Goal: Find contact information: Find contact information

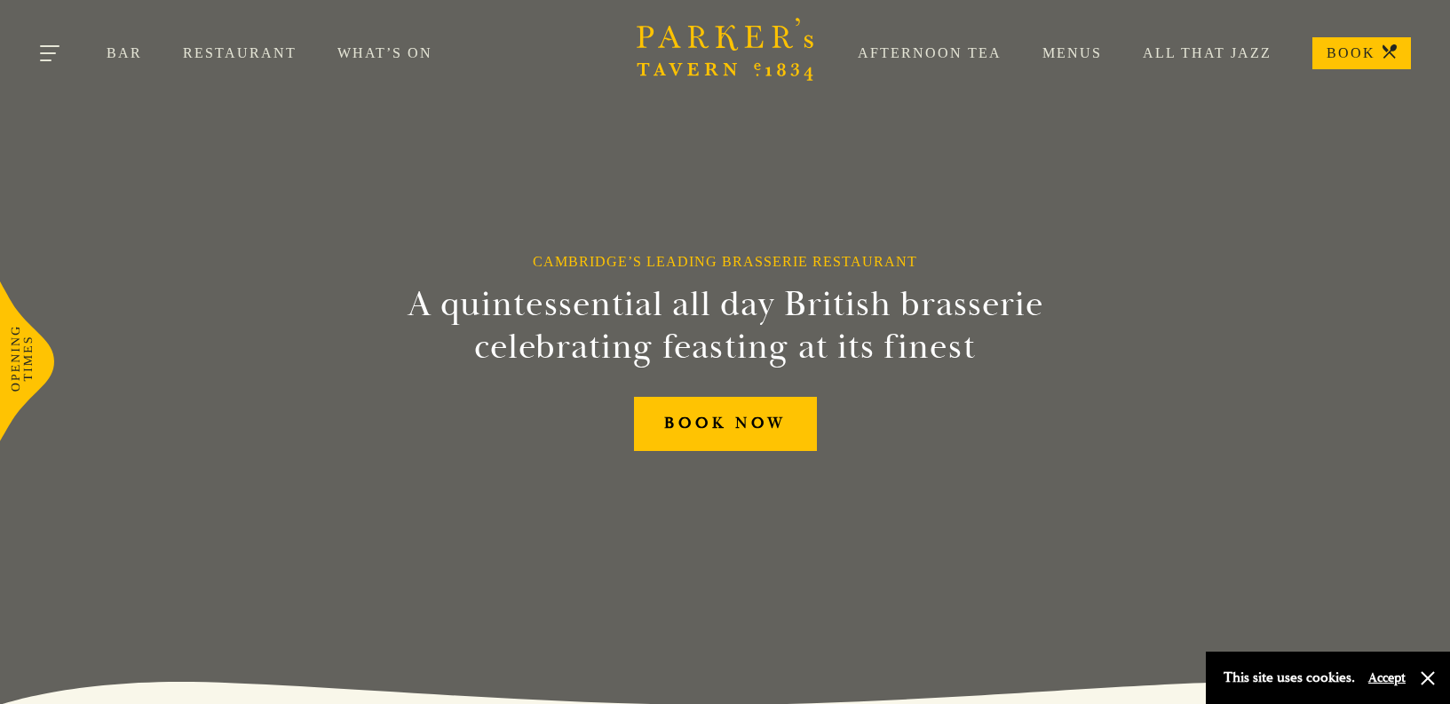
click at [49, 51] on button "Toggle navigation" at bounding box center [50, 56] width 75 height 75
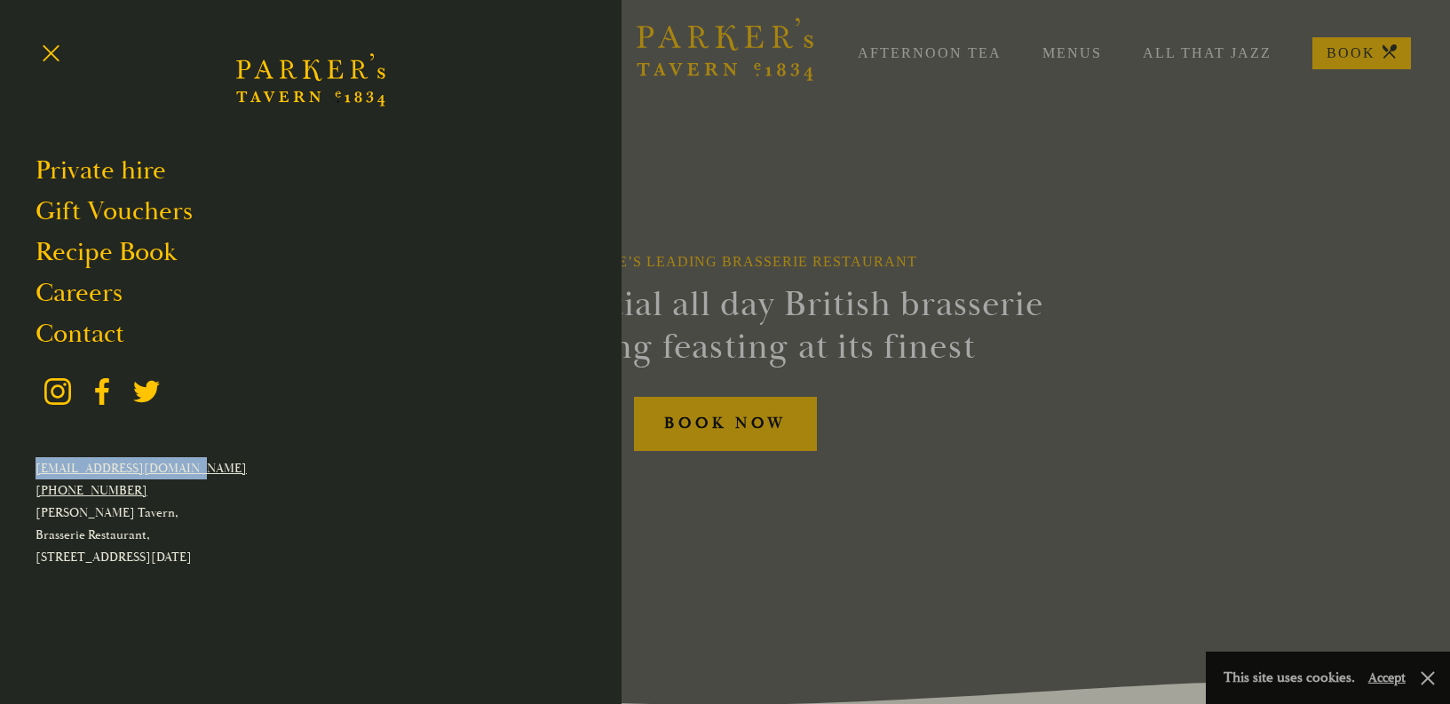
drag, startPoint x: 187, startPoint y: 466, endPoint x: 36, endPoint y: 468, distance: 150.9
click at [36, 468] on p "[EMAIL_ADDRESS][DOMAIN_NAME]" at bounding box center [311, 468] width 550 height 22
copy link "[EMAIL_ADDRESS][DOMAIN_NAME]"
drag, startPoint x: 154, startPoint y: 489, endPoint x: 36, endPoint y: 492, distance: 118.1
click at [36, 492] on p "[PHONE_NUMBER]" at bounding box center [311, 490] width 550 height 22
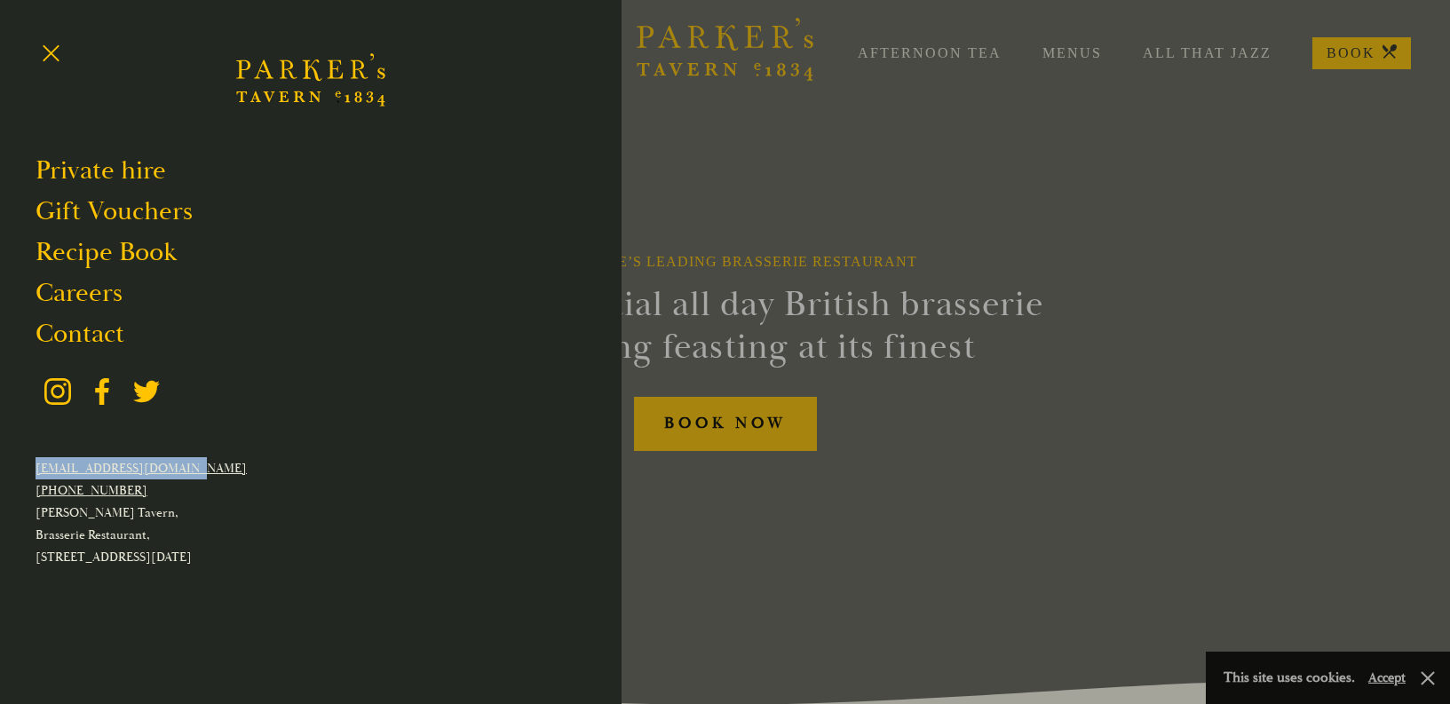
copy link "[PHONE_NUMBER]"
click at [123, 171] on link "Private hire" at bounding box center [101, 171] width 131 height 34
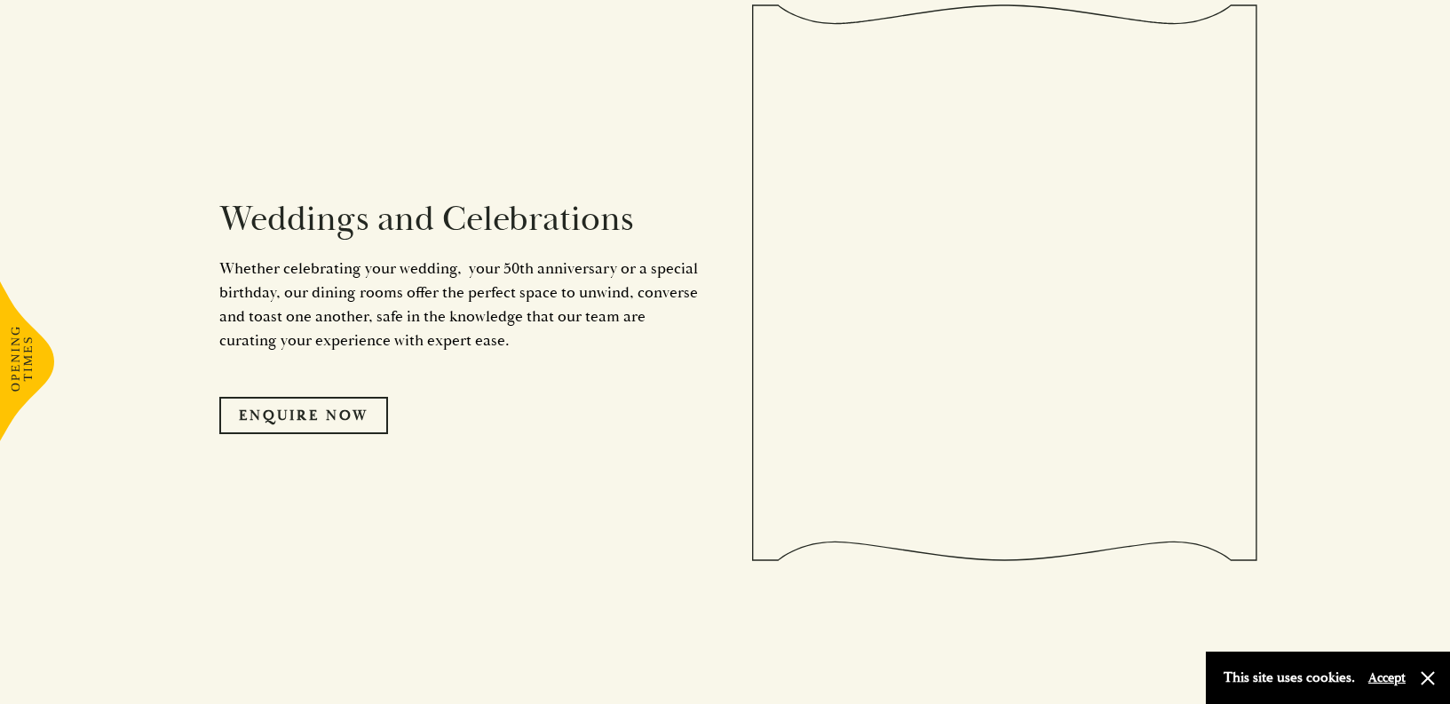
scroll to position [1959, 0]
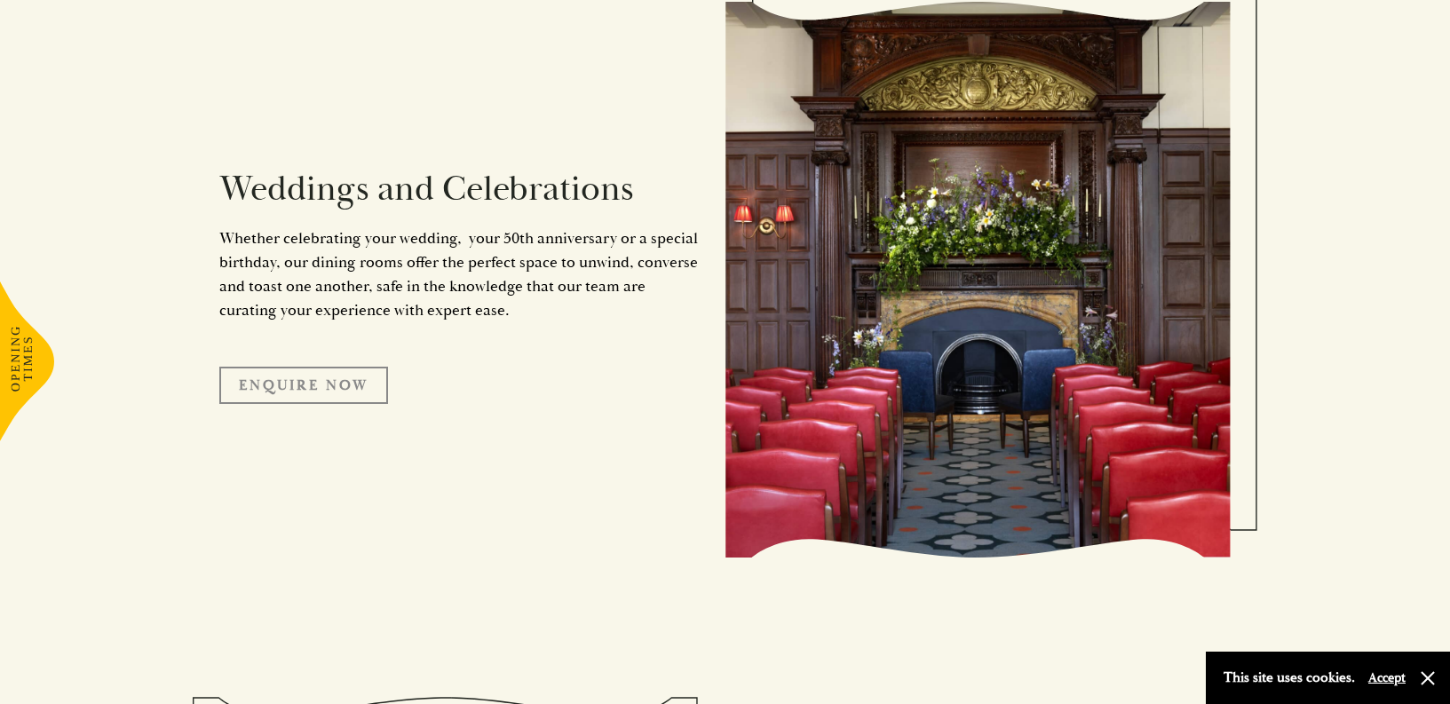
click at [364, 383] on link "Enquire Now" at bounding box center [303, 385] width 169 height 37
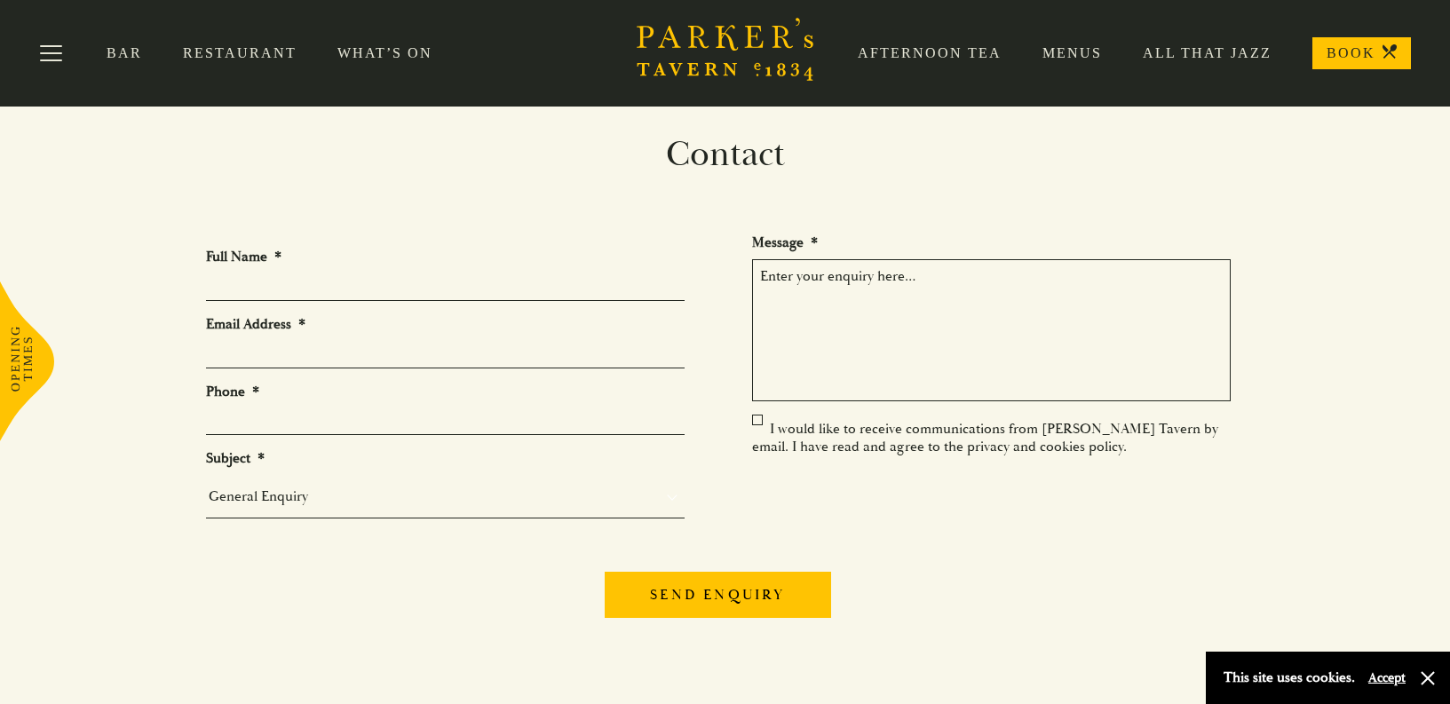
click at [1182, 47] on link "All That Jazz" at bounding box center [1187, 53] width 170 height 18
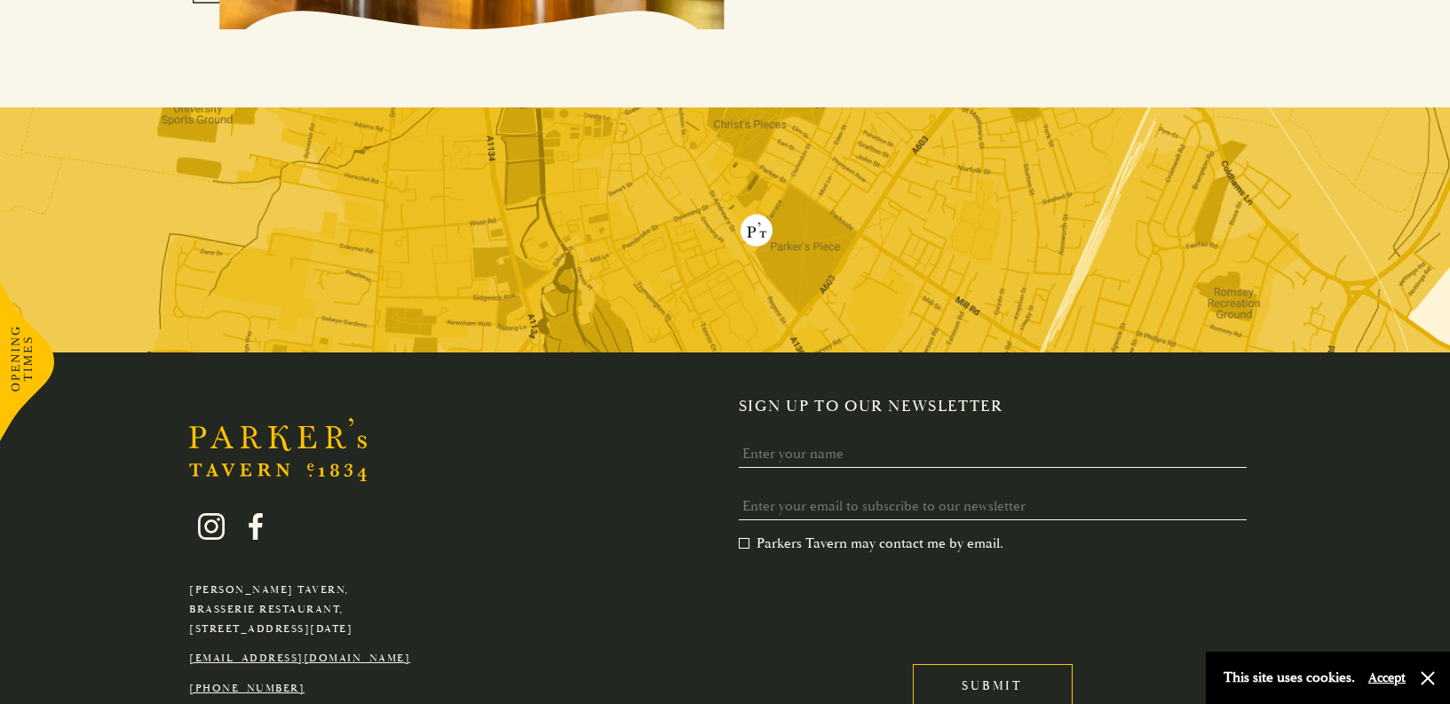
scroll to position [1981, 0]
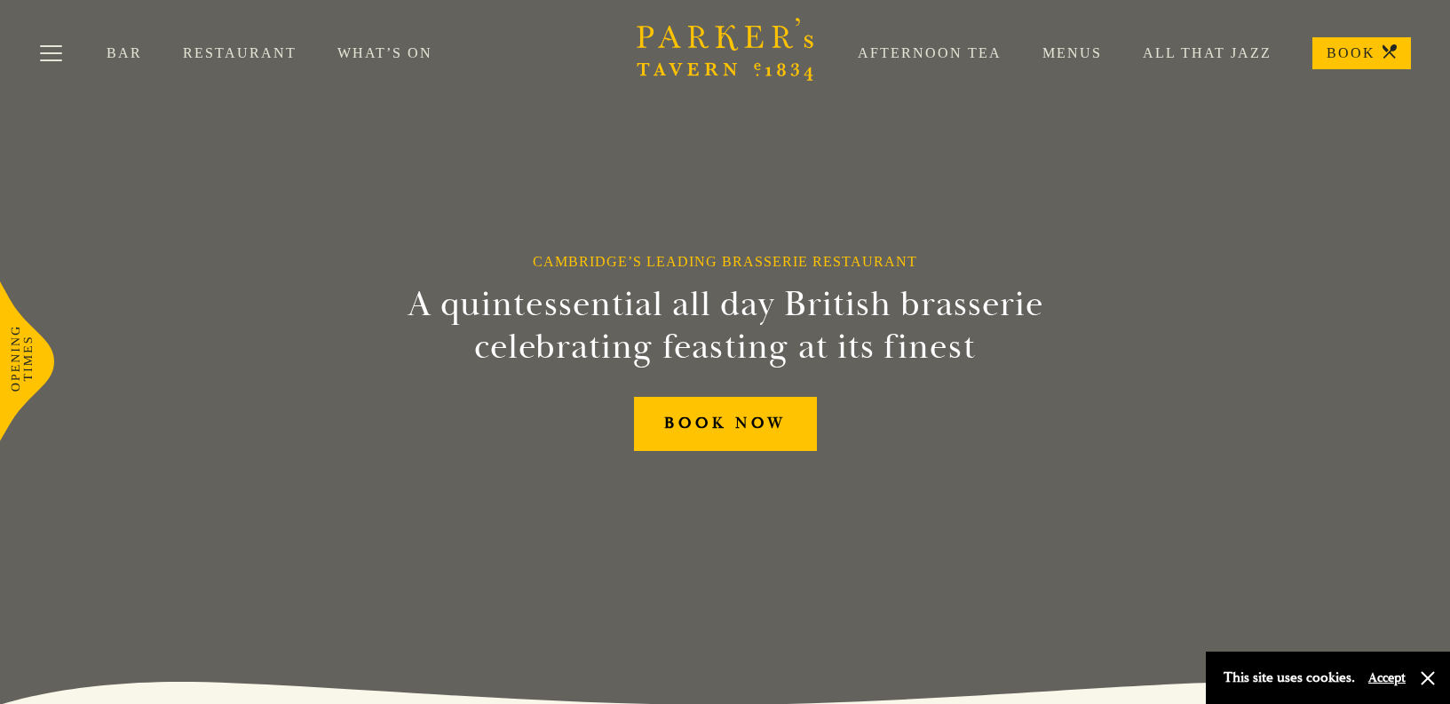
click at [450, 152] on div "Cambridge’s Leading Brasserie Restaurant A quintessential all day British brass…" at bounding box center [725, 352] width 1065 height 704
